Goal: Task Accomplishment & Management: Manage account settings

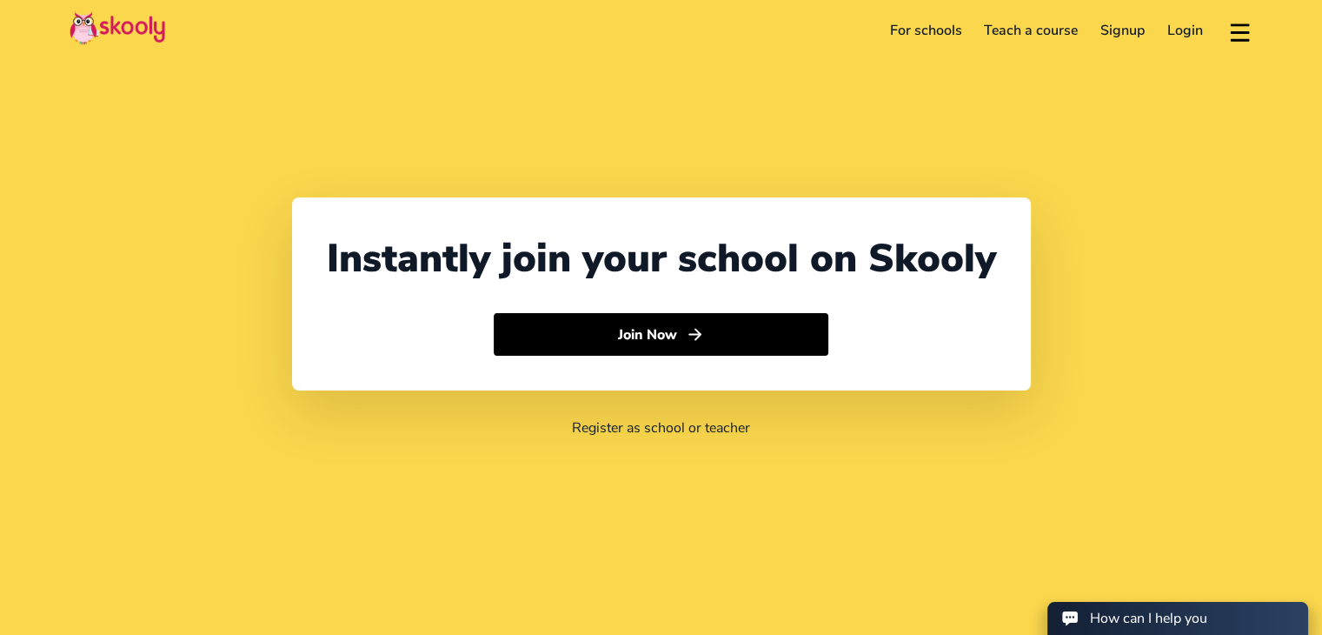
select select "91"
select select "[GEOGRAPHIC_DATA]"
select select "[GEOGRAPHIC_DATA]/[GEOGRAPHIC_DATA]"
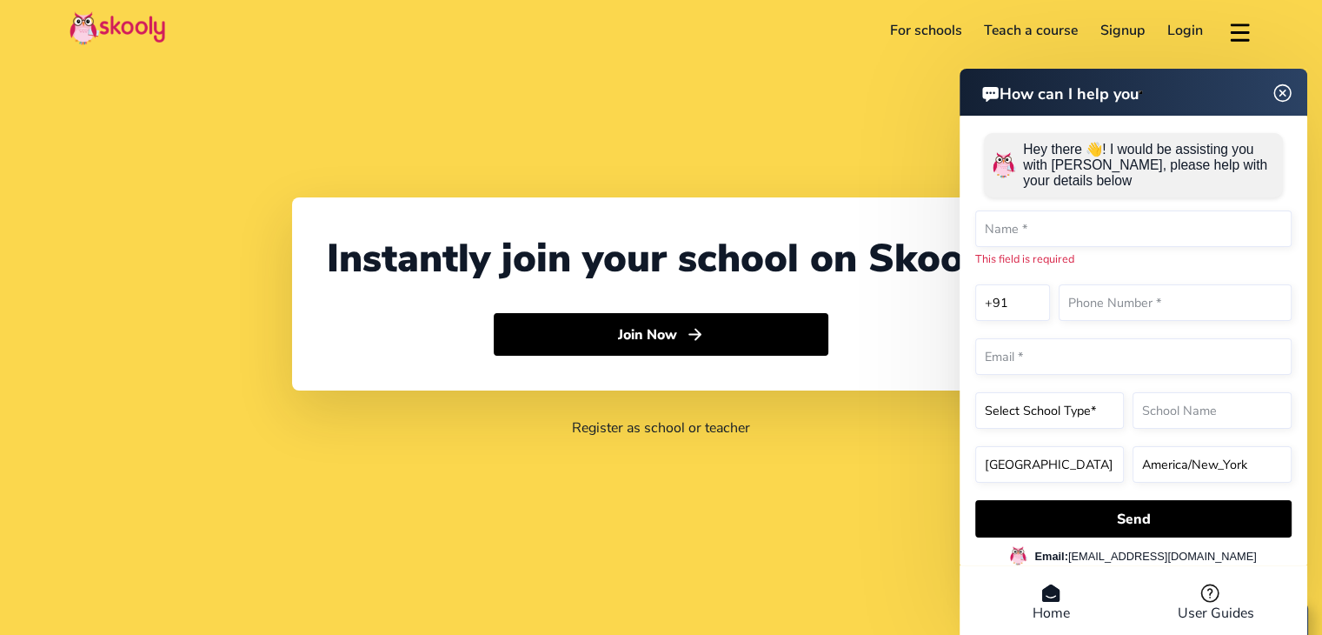
click at [1193, 30] on link "Login" at bounding box center [1185, 31] width 58 height 28
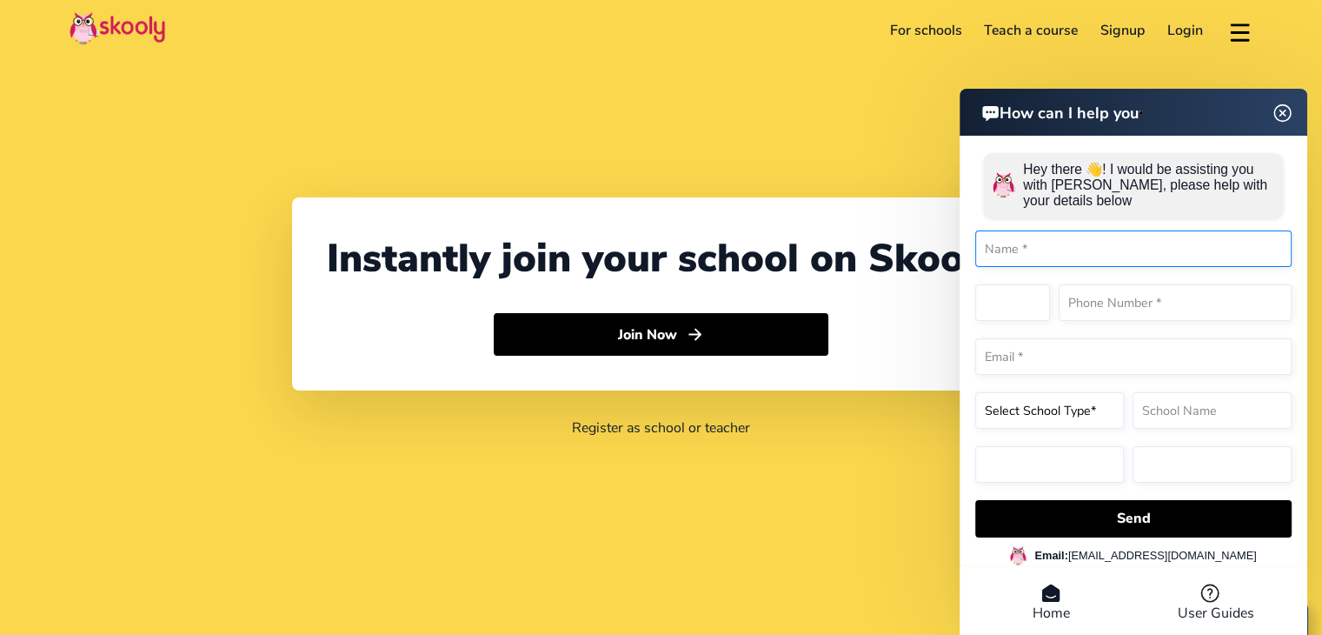
select select "91"
select select "[GEOGRAPHIC_DATA]"
select select "[GEOGRAPHIC_DATA]/[GEOGRAPHIC_DATA]"
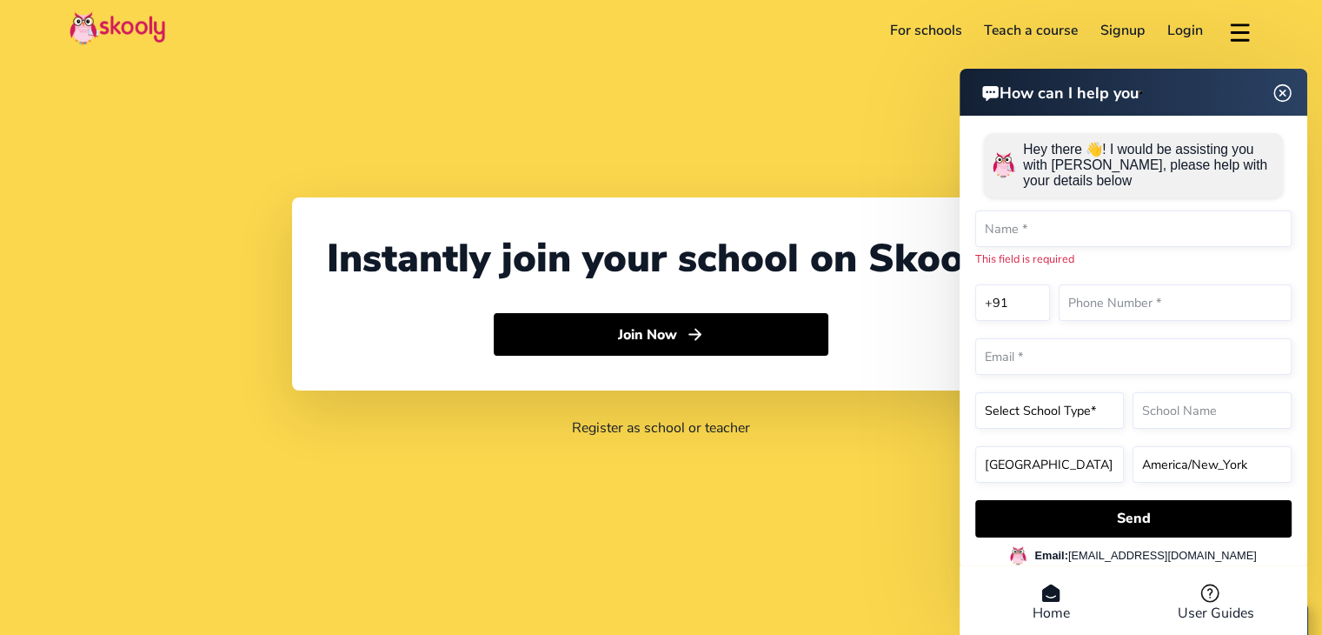
click at [1180, 32] on link "Login" at bounding box center [1185, 31] width 58 height 28
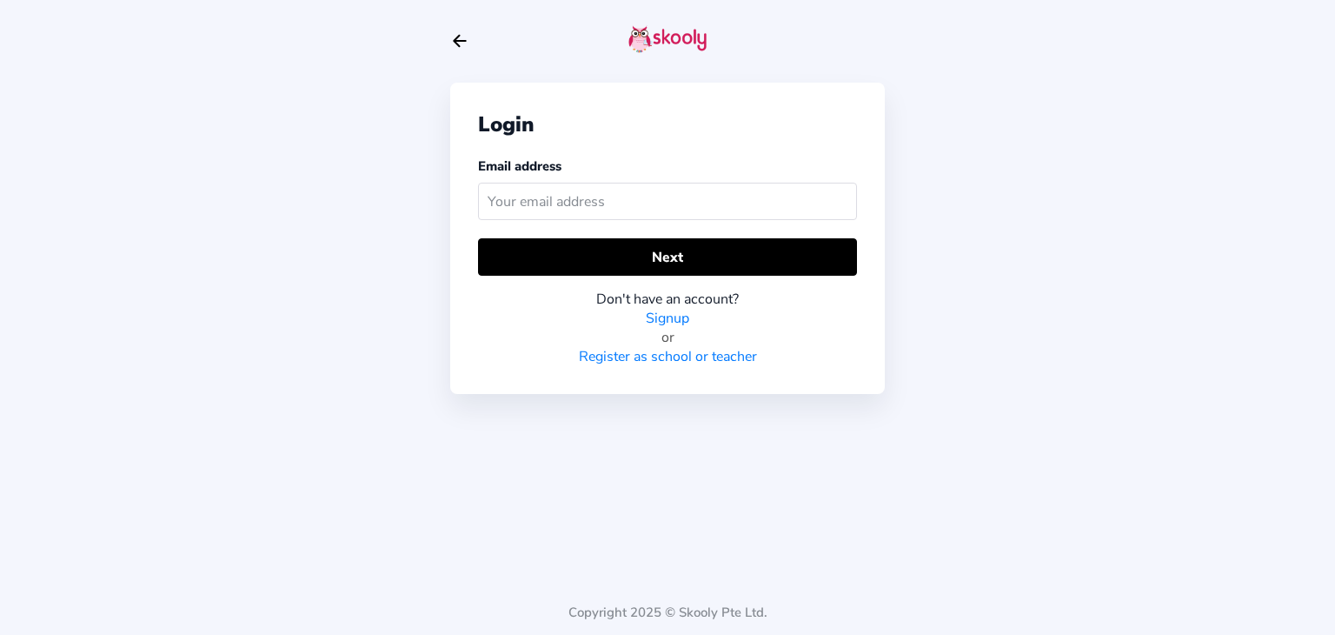
click at [702, 199] on input "text" at bounding box center [667, 201] width 379 height 37
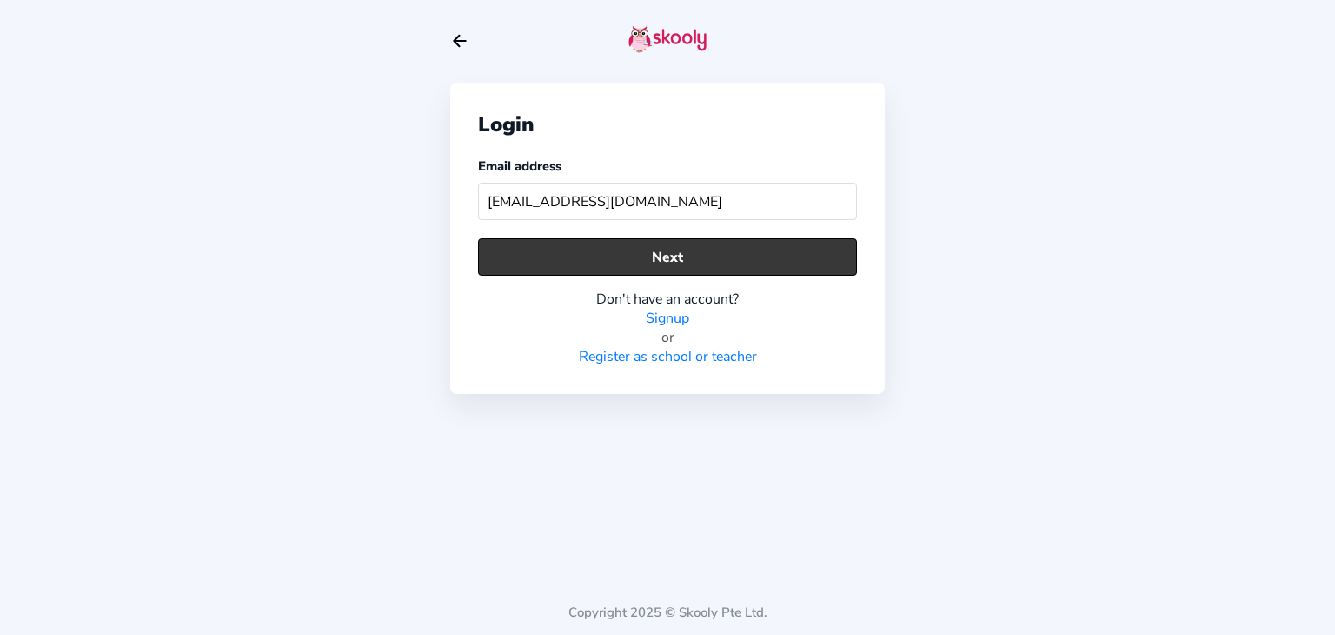
type input "[EMAIL_ADDRESS][DOMAIN_NAME]"
click at [659, 256] on button "Next" at bounding box center [667, 256] width 379 height 37
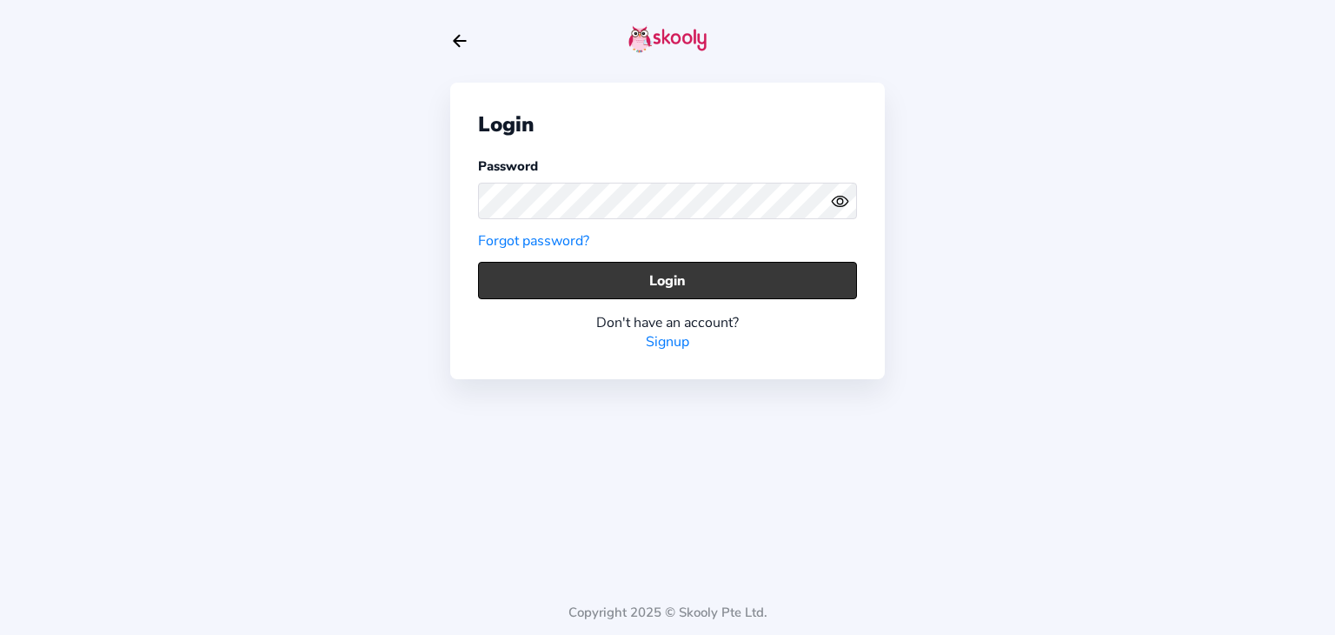
click at [591, 287] on button "Login" at bounding box center [667, 280] width 379 height 37
